Goal: Task Accomplishment & Management: Manage account settings

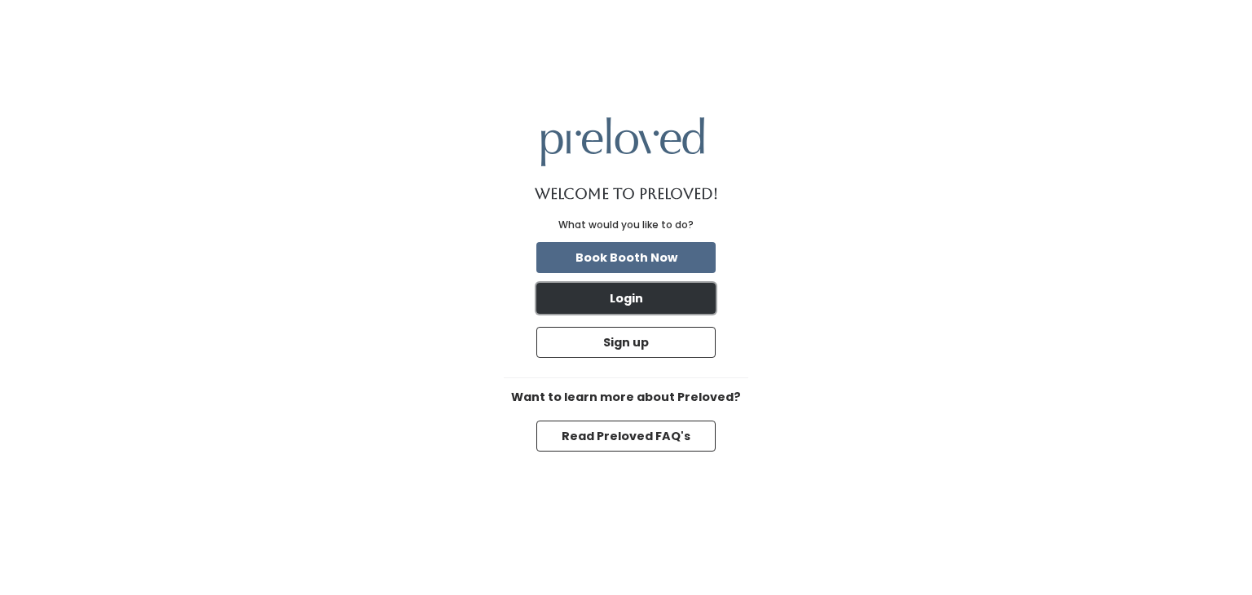
click at [602, 285] on button "Login" at bounding box center [625, 298] width 179 height 31
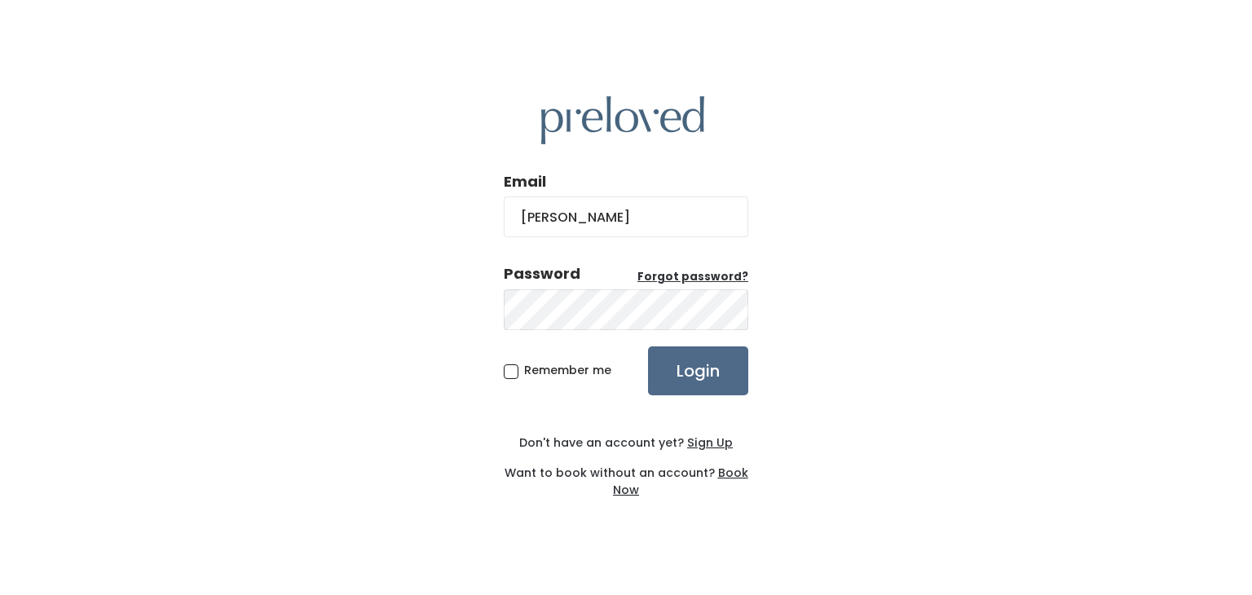
type input "[PERSON_NAME][EMAIL_ADDRESS][DOMAIN_NAME]"
click at [648, 346] on input "Login" at bounding box center [698, 370] width 100 height 49
click at [564, 281] on div "Password" at bounding box center [542, 273] width 77 height 21
click at [648, 346] on input "Login" at bounding box center [698, 370] width 100 height 49
click at [688, 268] on label "Password Forgot password?" at bounding box center [626, 273] width 244 height 21
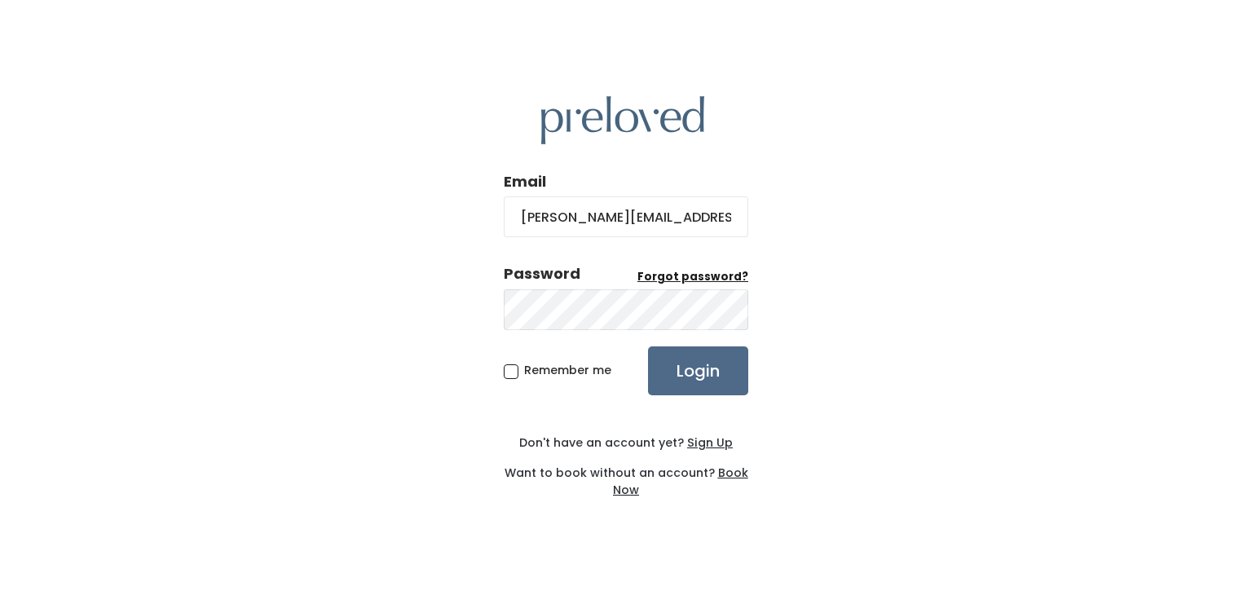
click at [678, 283] on u "Forgot password?" at bounding box center [692, 276] width 111 height 15
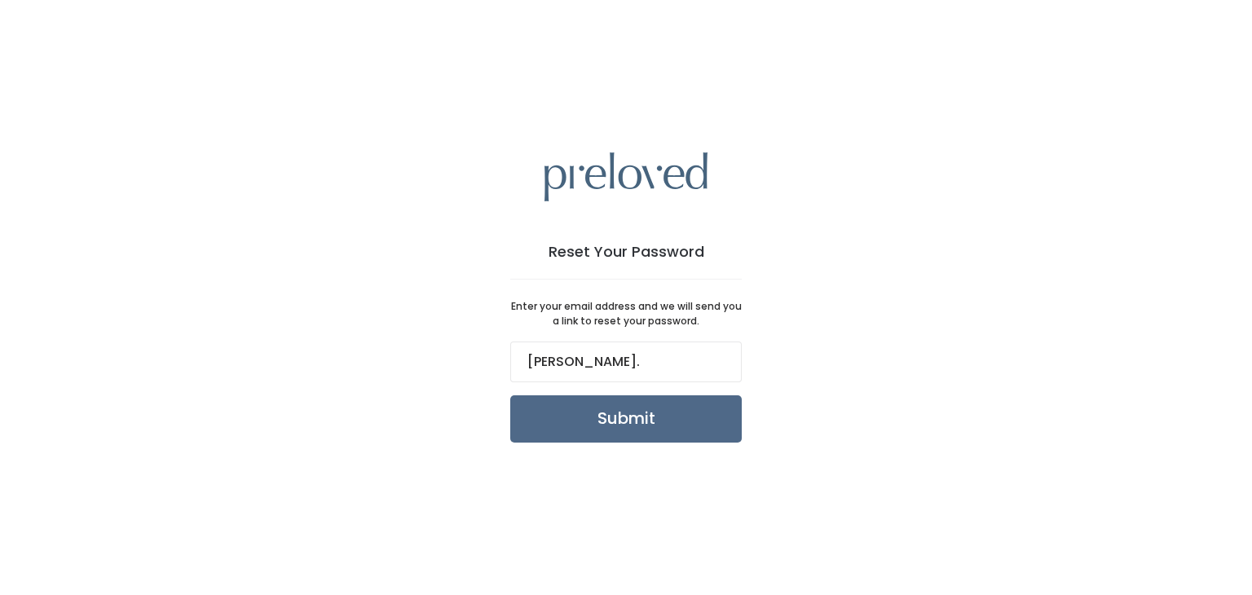
type input "[PERSON_NAME][EMAIL_ADDRESS][DOMAIN_NAME]"
click at [656, 420] on input "Submit" at bounding box center [625, 418] width 231 height 47
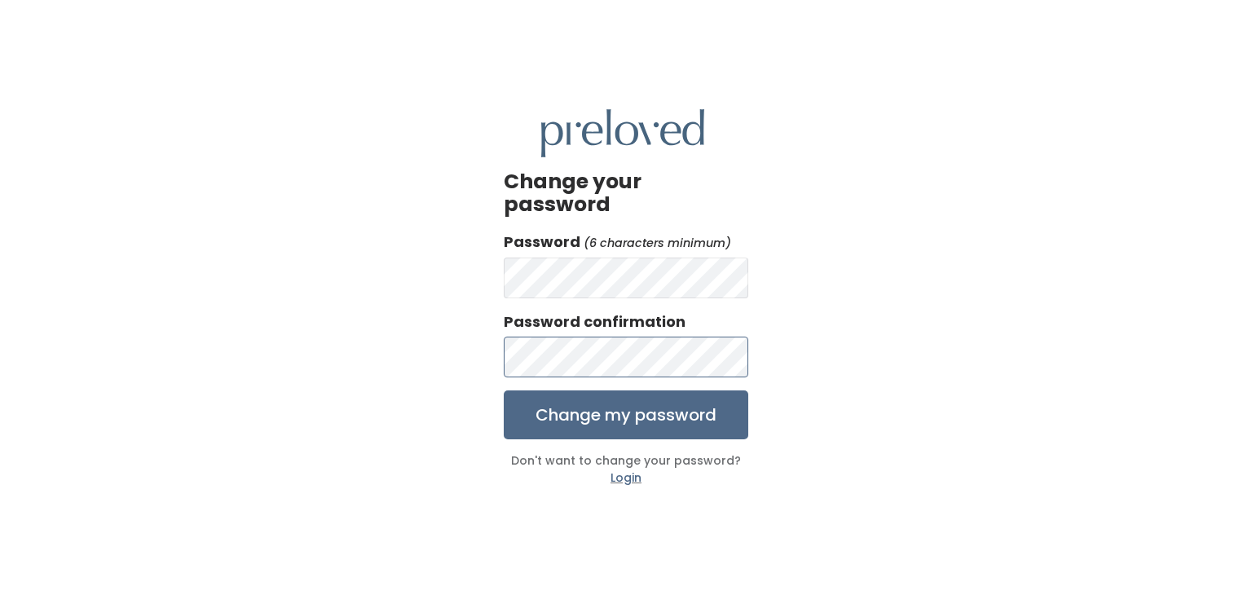
click at [504, 390] on input "Change my password" at bounding box center [626, 414] width 244 height 49
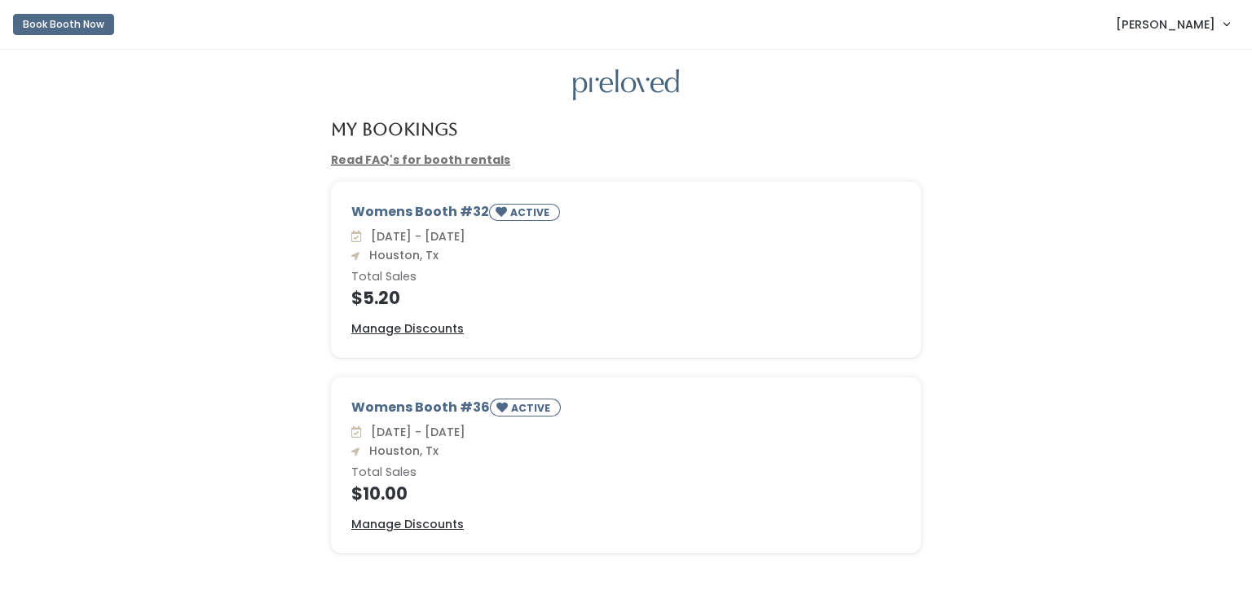
click at [208, 254] on div "Womens Booth #32 ACTIVE Sat. Sep 27 - Fri. Oct 3 Houston, Tx Total Sales $5.20 …" at bounding box center [625, 280] width 1219 height 196
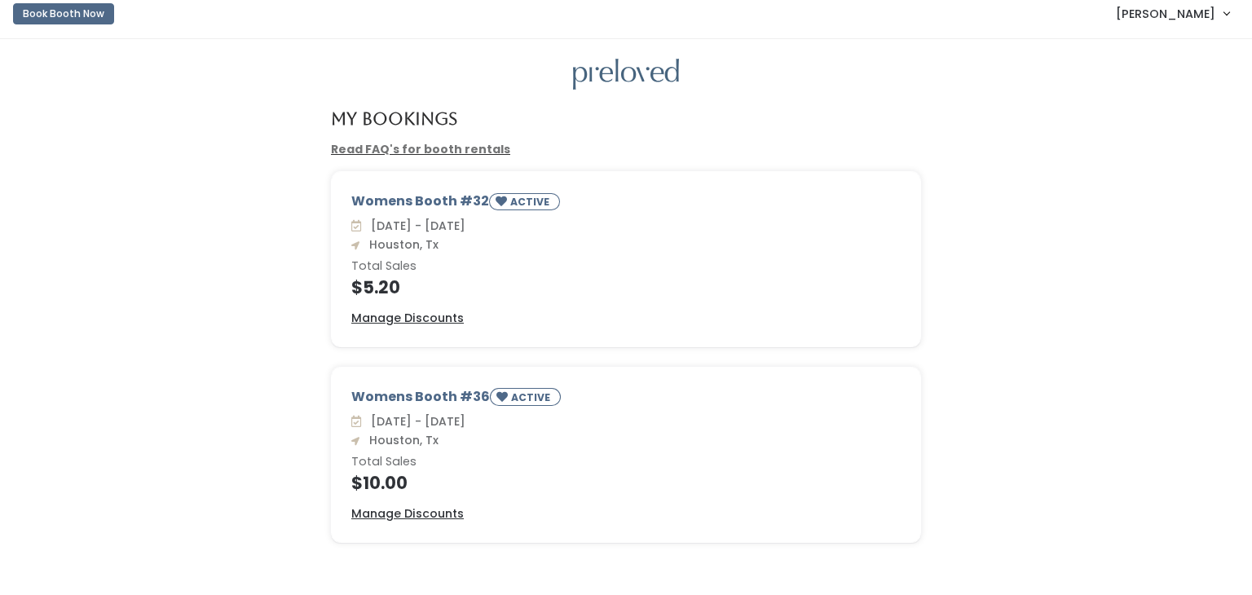
scroll to position [42, 0]
